Goal: Check status

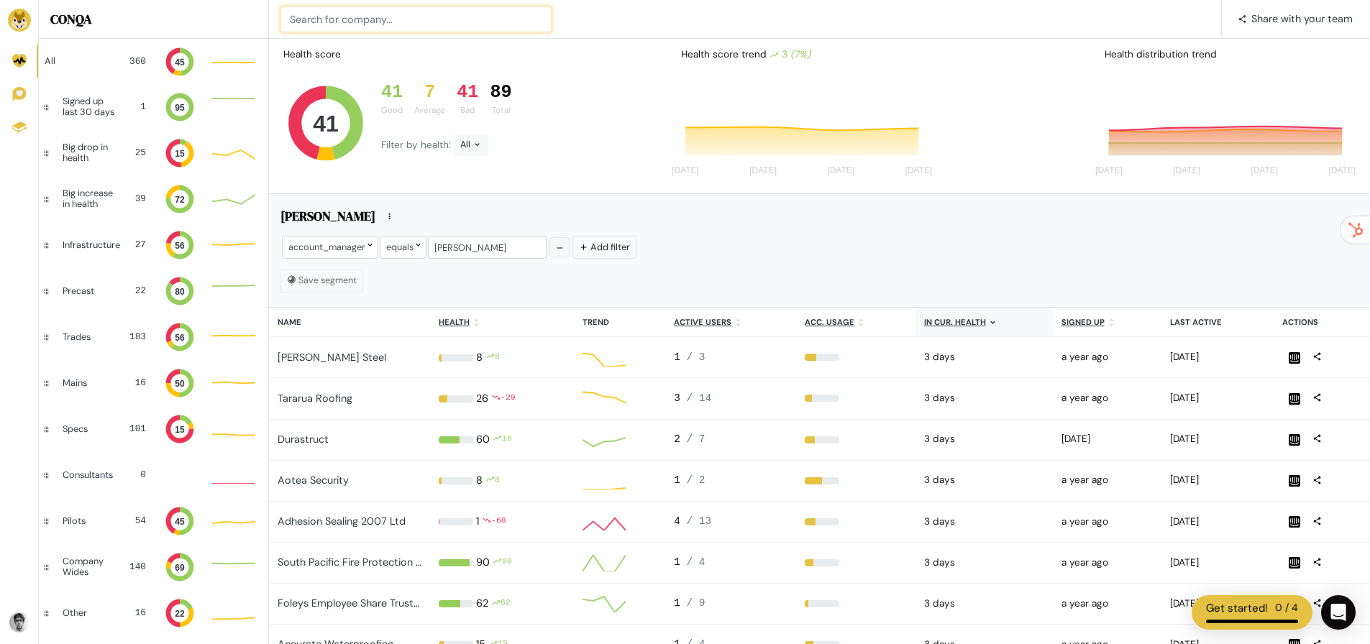
click at [347, 22] on input at bounding box center [415, 19] width 271 height 26
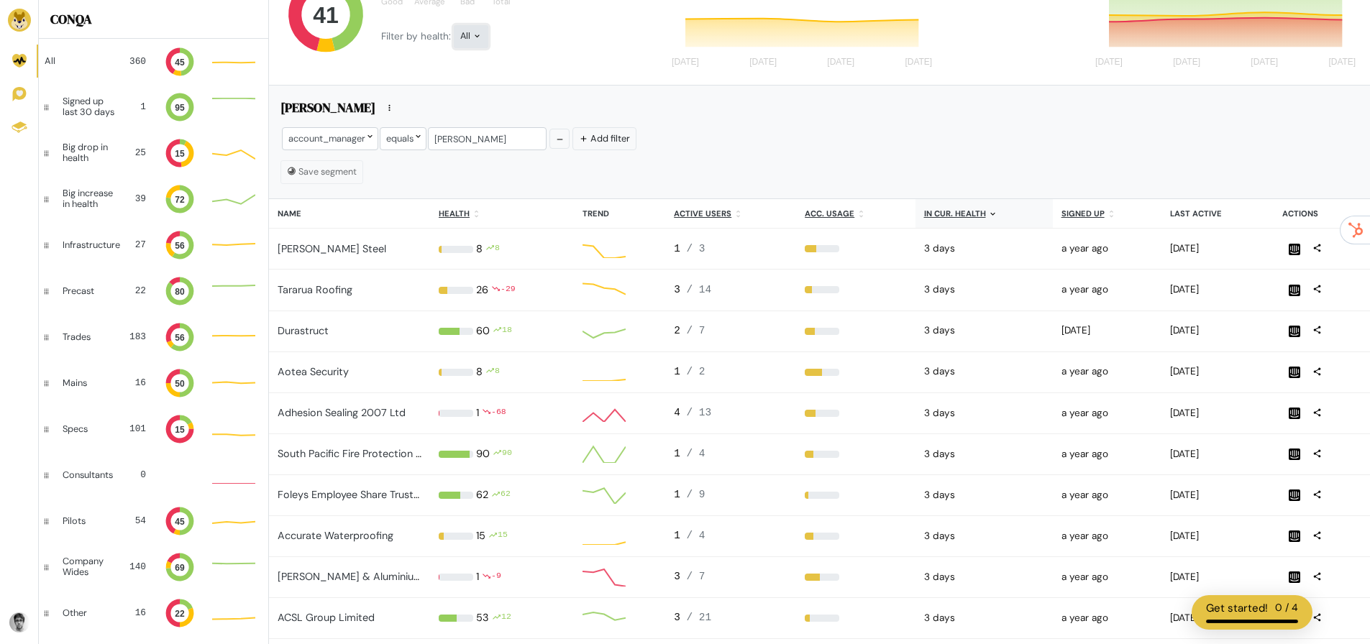
click at [475, 45] on div "All" at bounding box center [471, 36] width 35 height 23
click at [488, 162] on button "Bad" at bounding box center [494, 166] width 80 height 33
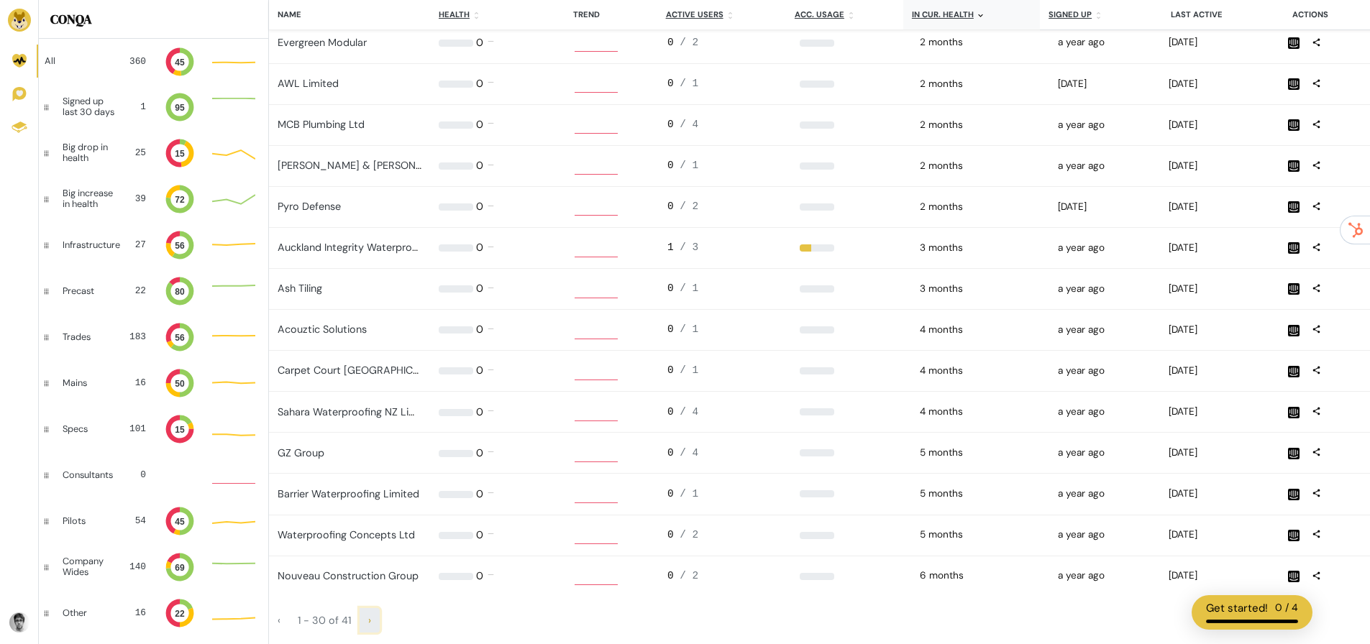
click at [369, 622] on span "›" at bounding box center [369, 620] width 3 height 13
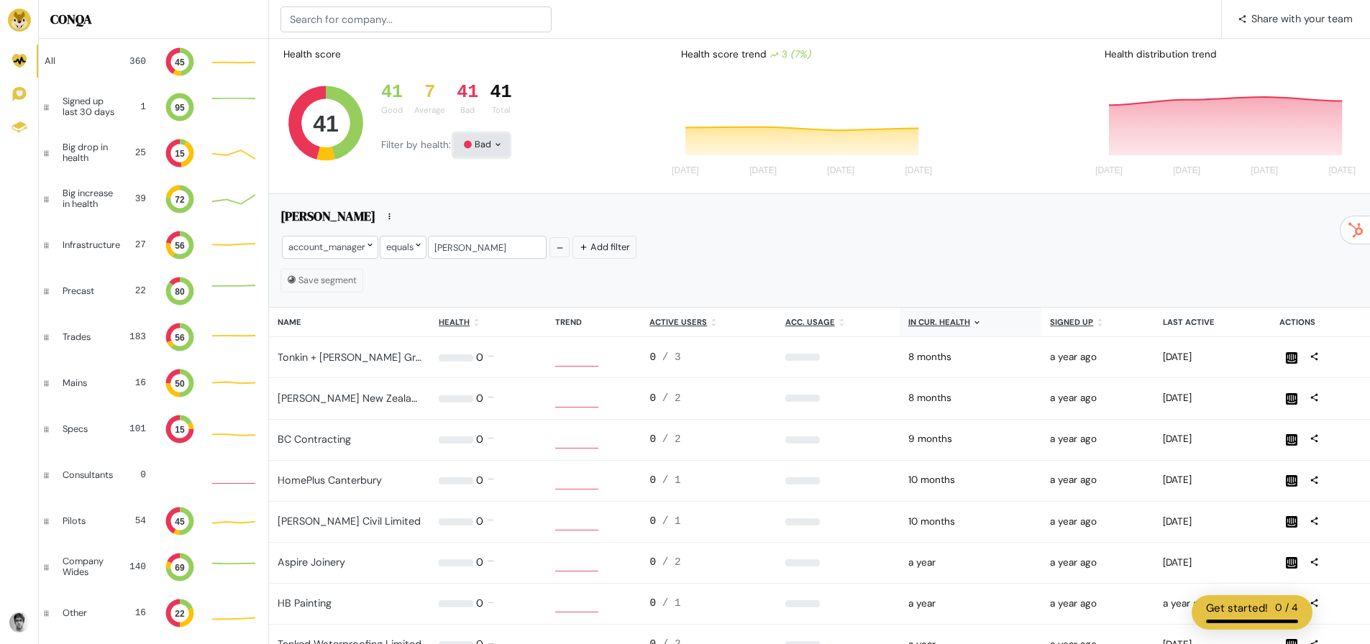
click at [488, 153] on div "Bad" at bounding box center [481, 145] width 55 height 23
click at [495, 172] on button "All" at bounding box center [494, 174] width 80 height 34
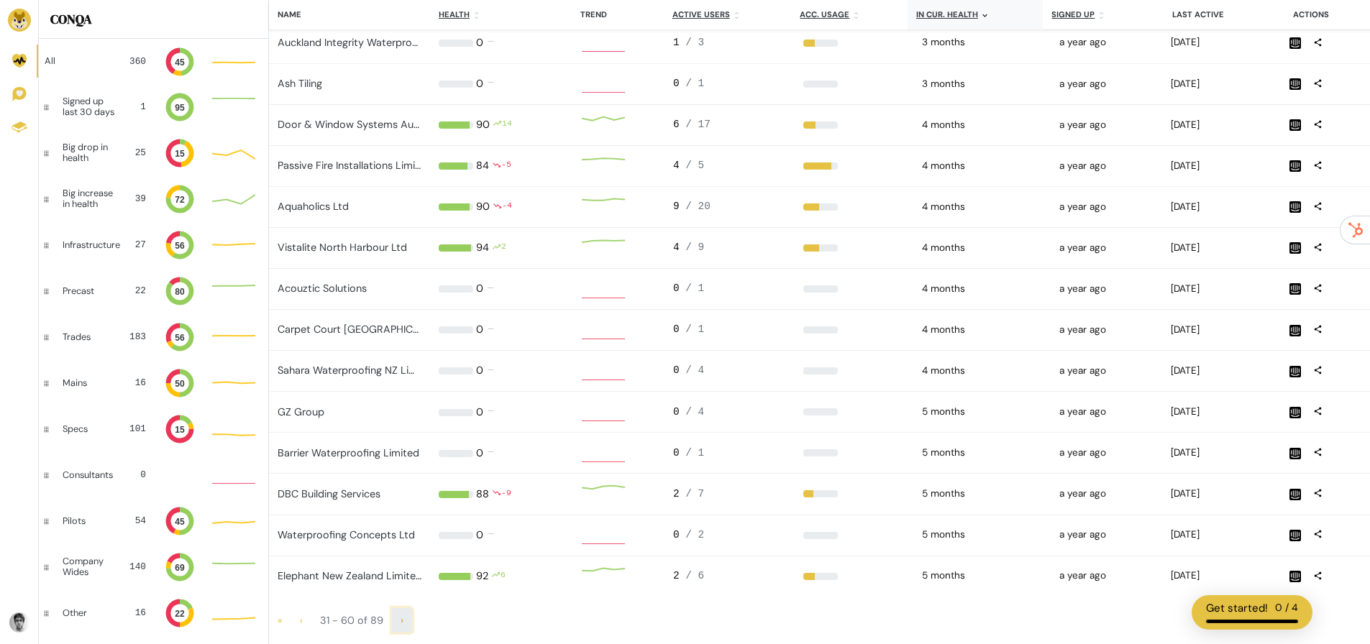
click at [398, 625] on link "›" at bounding box center [402, 620] width 20 height 24
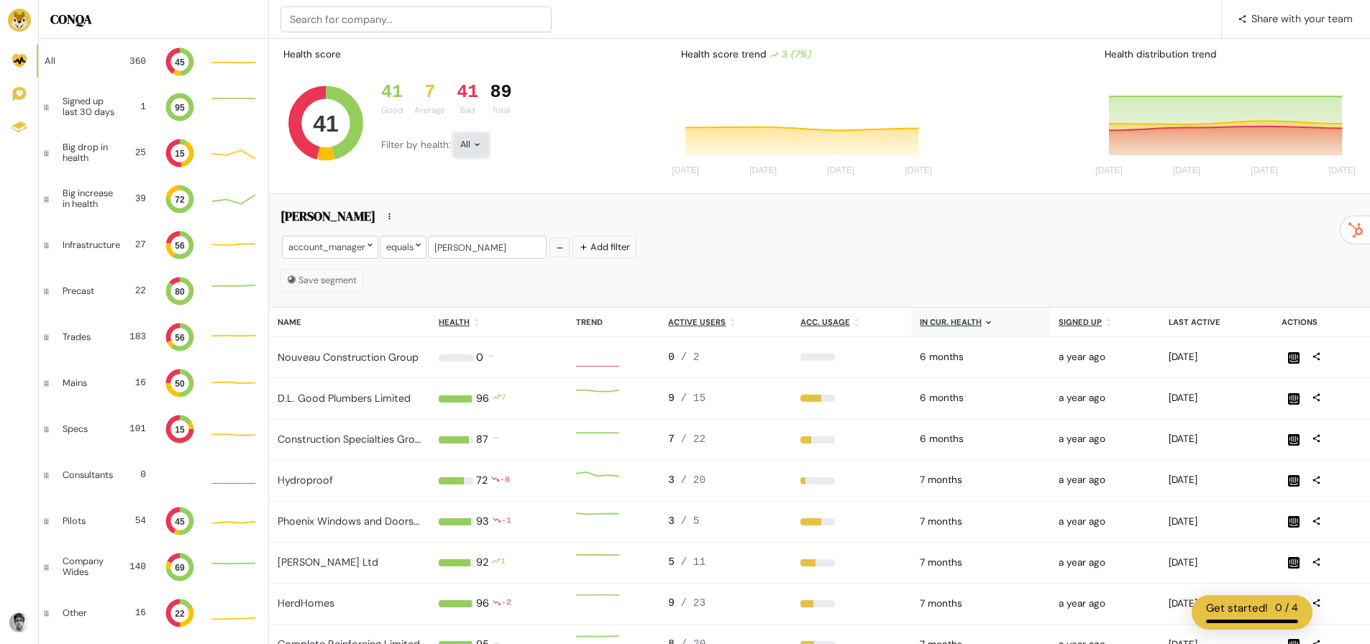
click at [466, 143] on div "All" at bounding box center [471, 145] width 35 height 23
click at [490, 273] on button "Bad" at bounding box center [494, 274] width 80 height 33
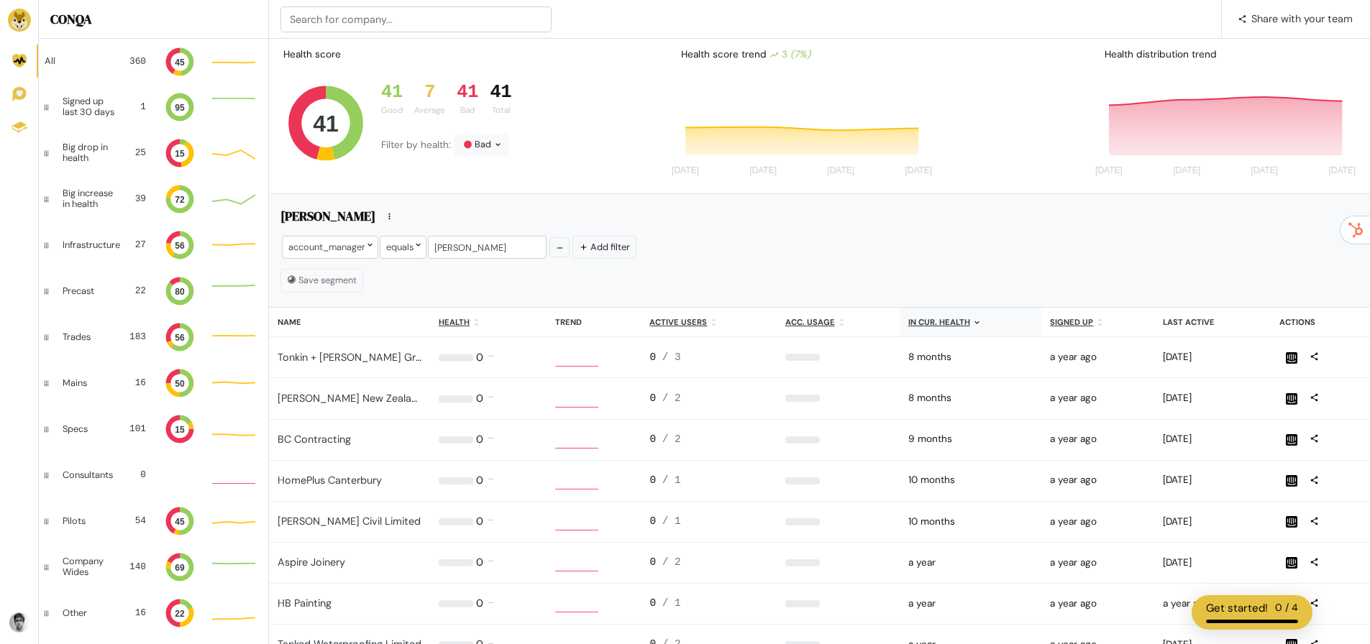
click at [949, 317] on u "In cur. health" at bounding box center [939, 322] width 62 height 10
